Goal: Check status: Check status

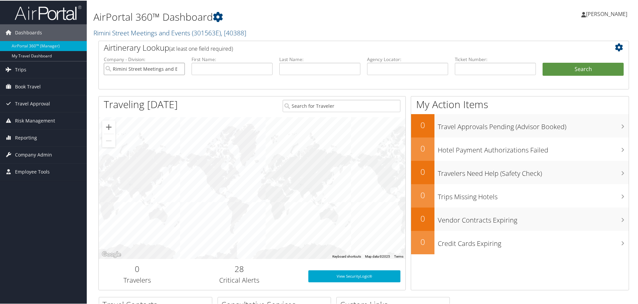
scroll to position [0, 10]
drag, startPoint x: 142, startPoint y: 68, endPoint x: 227, endPoint y: 67, distance: 85.5
click at [227, 67] on ul "Company - Division: Rimini Street Meetings and Events First Name: Last Name: Ag…" at bounding box center [363, 71] width 527 height 33
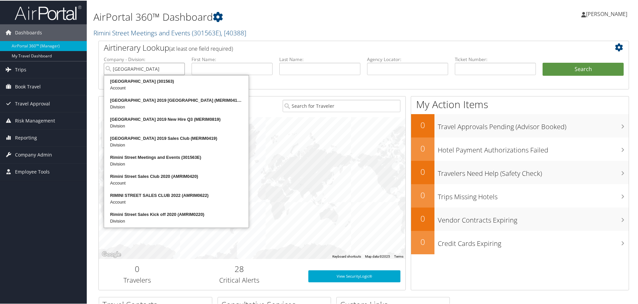
type input "Rimini Street"
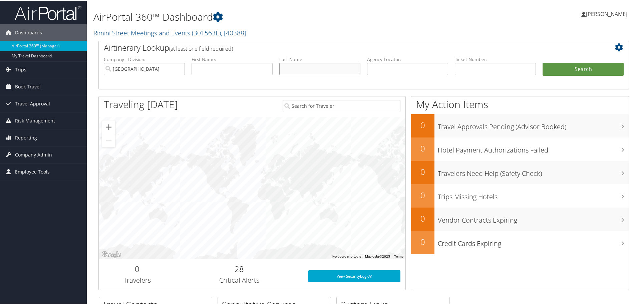
click at [313, 71] on input "text" at bounding box center [319, 68] width 81 height 12
type input "mcdermott"
click at [543, 62] on button "Search" at bounding box center [583, 68] width 81 height 13
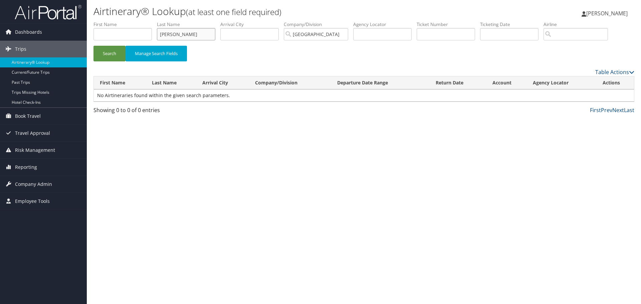
click at [173, 32] on input "mcdermott" at bounding box center [186, 34] width 58 height 12
click at [93, 46] on button "Search" at bounding box center [109, 54] width 32 height 16
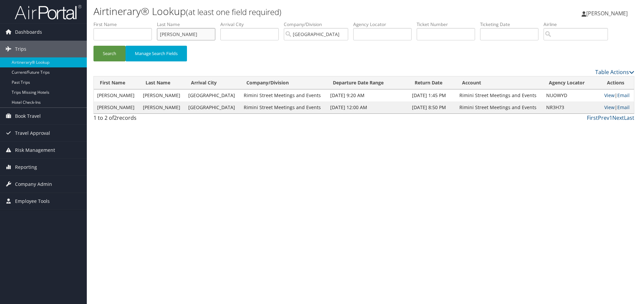
click at [173, 32] on input "garthus" at bounding box center [186, 34] width 58 height 12
type input "t"
type input "rutter"
click at [93, 46] on button "Search" at bounding box center [109, 54] width 32 height 16
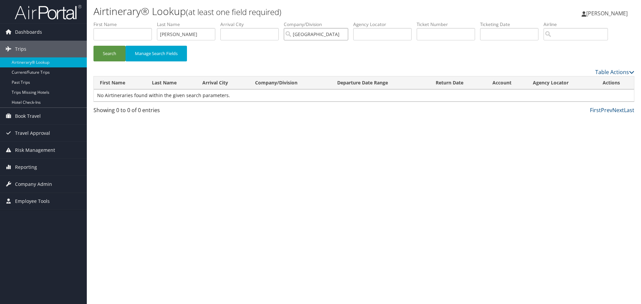
click at [332, 35] on input "Rimini Street" at bounding box center [316, 34] width 64 height 12
click at [109, 52] on button "Search" at bounding box center [109, 54] width 32 height 16
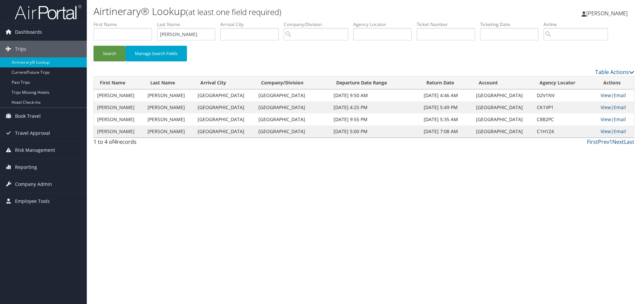
click at [601, 95] on link "View" at bounding box center [606, 95] width 10 height 6
click at [169, 34] on input "rutter" at bounding box center [186, 34] width 58 height 12
click at [93, 46] on button "Search" at bounding box center [109, 54] width 32 height 16
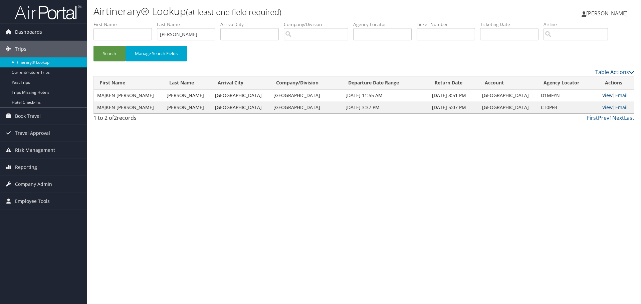
click at [602, 94] on link "View" at bounding box center [607, 95] width 10 height 6
click at [171, 34] on input "pullin" at bounding box center [186, 34] width 58 height 12
click at [173, 34] on input "pullin" at bounding box center [186, 34] width 58 height 12
click at [172, 34] on input "pullin" at bounding box center [186, 34] width 58 height 12
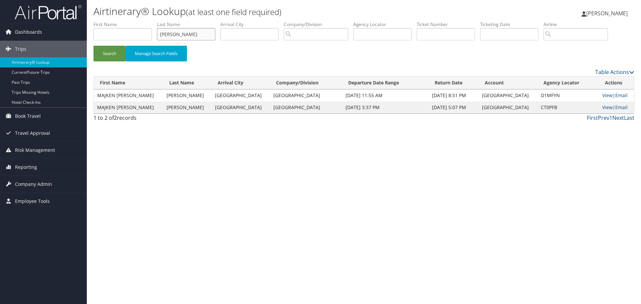
click at [93, 46] on button "Search" at bounding box center [109, 54] width 32 height 16
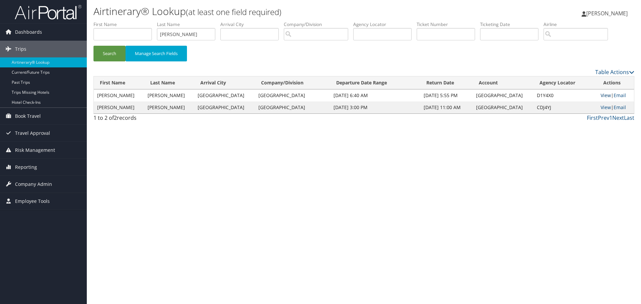
click at [605, 94] on link "View" at bounding box center [606, 95] width 10 height 6
click at [172, 33] on input "pappas" at bounding box center [186, 34] width 58 height 12
click at [93, 46] on button "Search" at bounding box center [109, 54] width 32 height 16
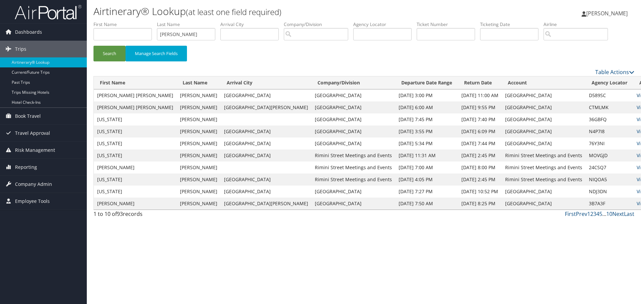
click at [637, 96] on link "View" at bounding box center [642, 95] width 10 height 6
click at [173, 33] on input "jones" at bounding box center [186, 34] width 58 height 12
click at [93, 46] on button "Search" at bounding box center [109, 54] width 32 height 16
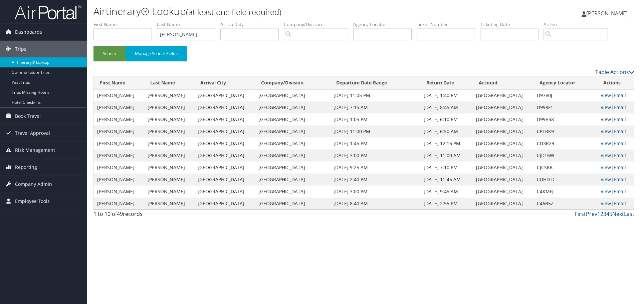
click at [602, 120] on link "View" at bounding box center [606, 119] width 10 height 6
click at [165, 32] on input "rowe" at bounding box center [186, 34] width 58 height 12
click at [93, 46] on button "Search" at bounding box center [109, 54] width 32 height 16
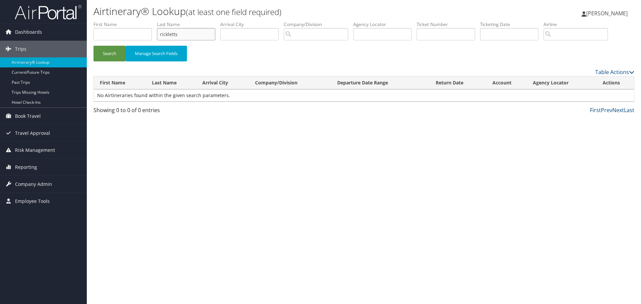
click at [182, 37] on input "rickletts" at bounding box center [186, 34] width 58 height 12
click at [93, 46] on button "Search" at bounding box center [109, 54] width 32 height 16
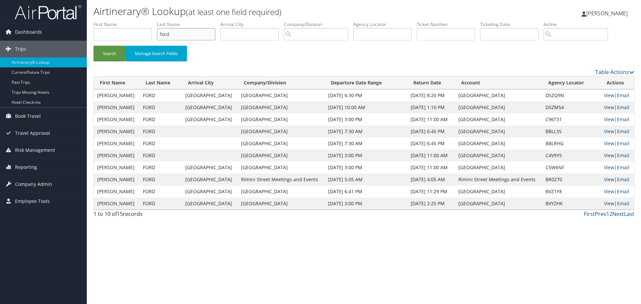
click at [168, 36] on input "ford" at bounding box center [186, 34] width 58 height 12
click at [93, 46] on button "Search" at bounding box center [109, 54] width 32 height 16
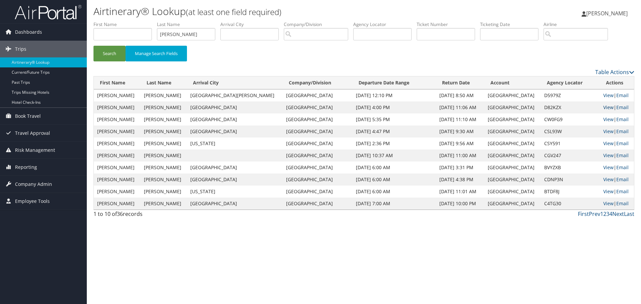
click at [604, 108] on link "View" at bounding box center [608, 107] width 10 height 6
click at [170, 32] on input "purcell" at bounding box center [186, 34] width 58 height 12
click at [93, 46] on button "Search" at bounding box center [109, 54] width 32 height 16
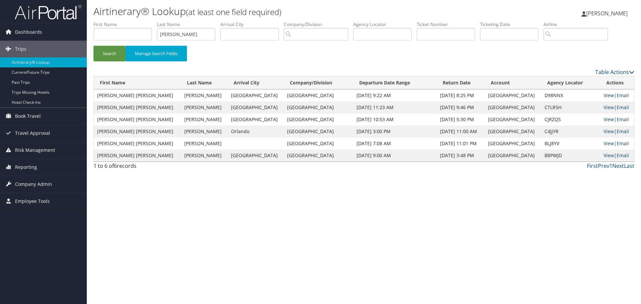
click at [604, 94] on link "View" at bounding box center [609, 95] width 10 height 6
click at [172, 29] on input "wagner" at bounding box center [186, 34] width 58 height 12
click at [93, 46] on button "Search" at bounding box center [109, 54] width 32 height 16
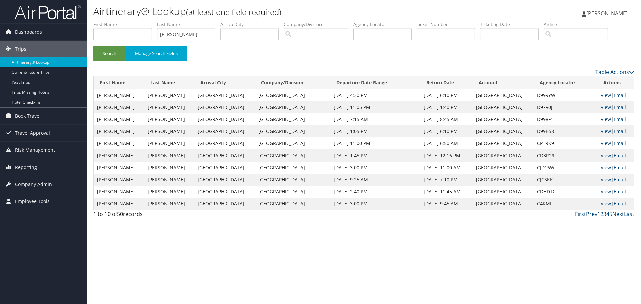
click at [601, 120] on link "View" at bounding box center [606, 119] width 10 height 6
click at [603, 94] on link "View" at bounding box center [606, 95] width 10 height 6
click at [169, 34] on input "rowe" at bounding box center [186, 34] width 58 height 12
click at [93, 46] on button "Search" at bounding box center [109, 54] width 32 height 16
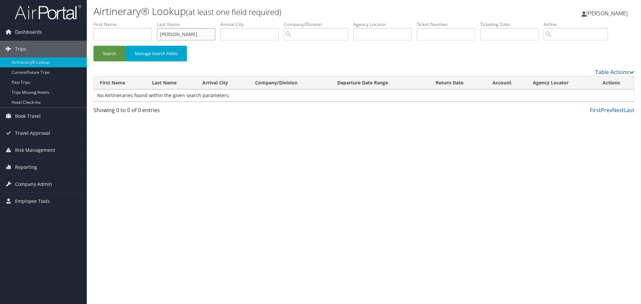
click at [169, 34] on input "schoch" at bounding box center [186, 34] width 58 height 12
click at [93, 46] on button "Search" at bounding box center [109, 54] width 32 height 16
click at [169, 34] on input "lepierre" at bounding box center [186, 34] width 58 height 12
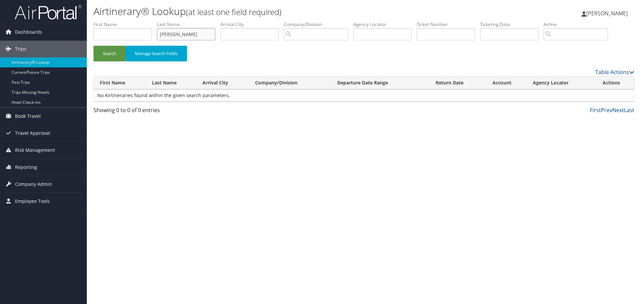
type input "campbell"
click at [93, 46] on button "Search" at bounding box center [109, 54] width 32 height 16
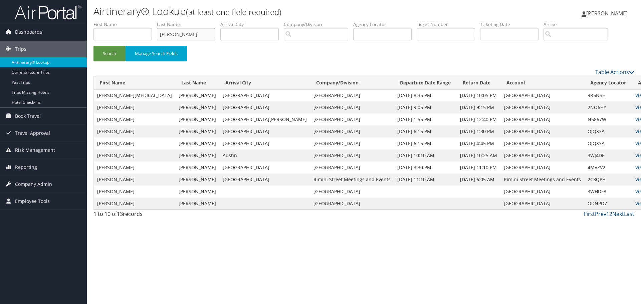
click at [165, 36] on input "campbell" at bounding box center [186, 34] width 58 height 12
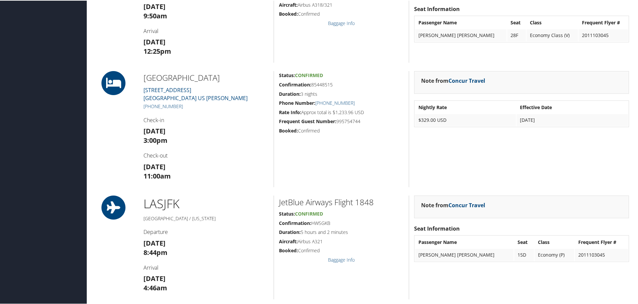
scroll to position [267, 0]
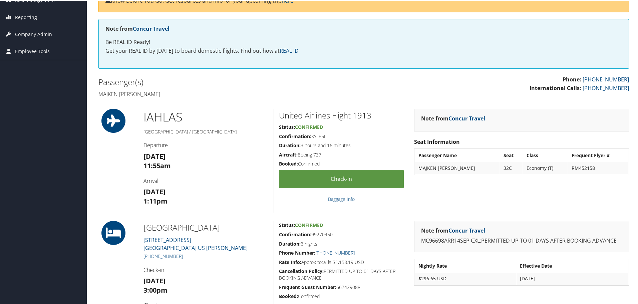
scroll to position [100, 0]
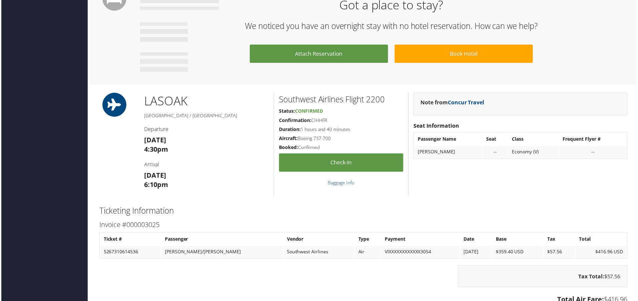
scroll to position [334, 0]
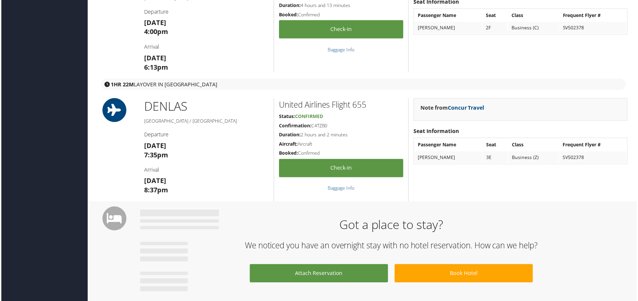
scroll to position [367, 0]
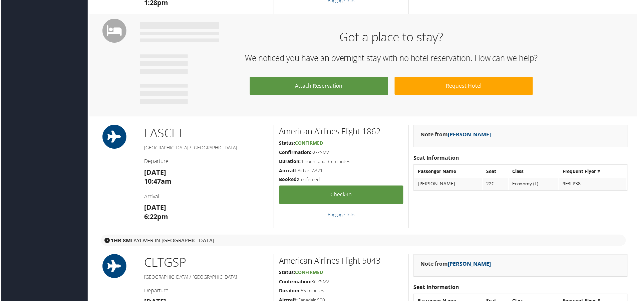
scroll to position [467, 0]
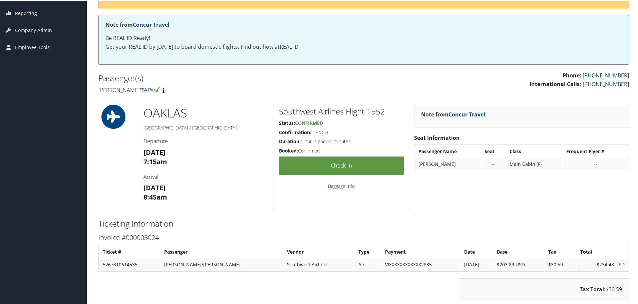
scroll to position [134, 0]
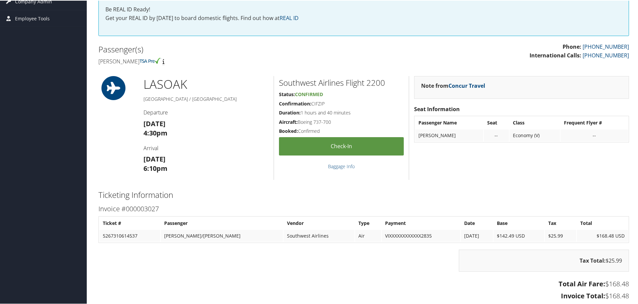
scroll to position [78, 0]
